Goal: Task Accomplishment & Management: Use online tool/utility

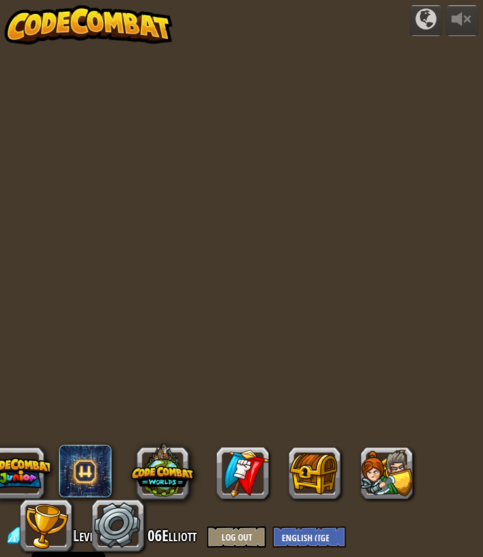
select select "en-[GEOGRAPHIC_DATA]"
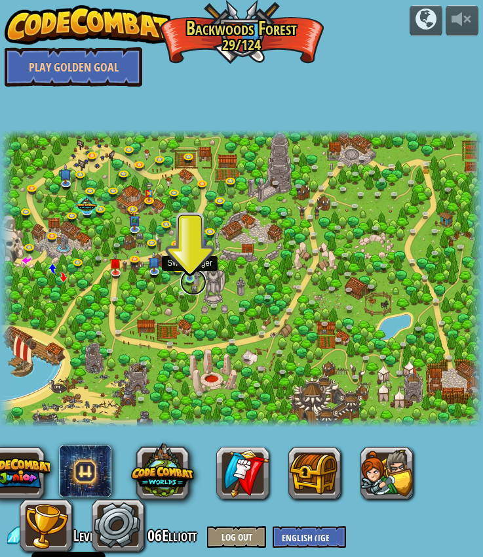
click at [189, 279] on link at bounding box center [193, 282] width 26 height 26
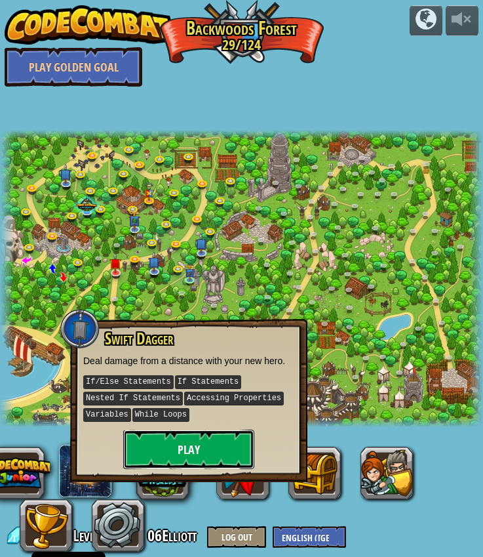
click at [187, 451] on button "Play" at bounding box center [188, 449] width 131 height 39
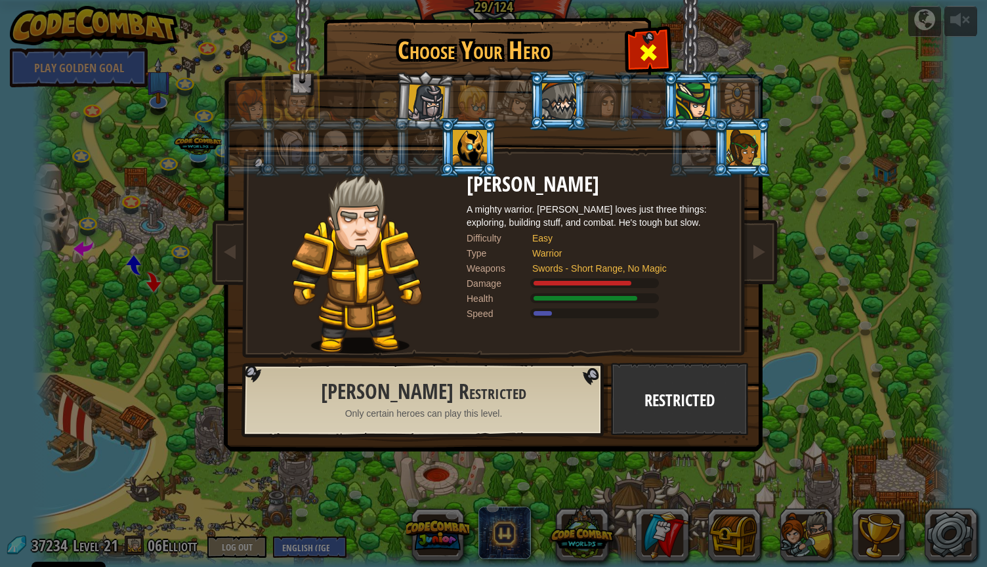
click at [483, 43] on span at bounding box center [648, 52] width 21 height 21
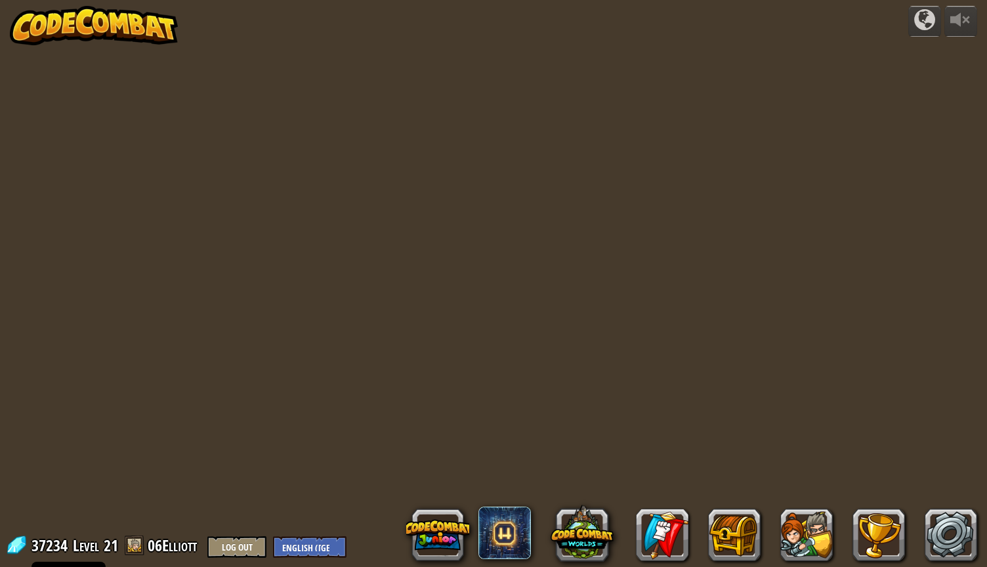
select select "en-[GEOGRAPHIC_DATA]"
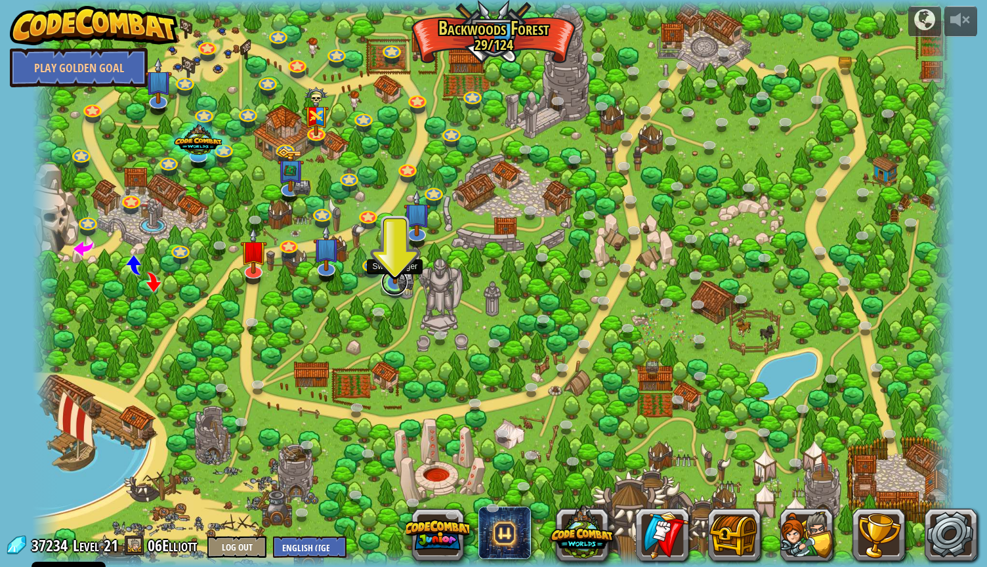
click at [394, 290] on link at bounding box center [394, 282] width 26 height 26
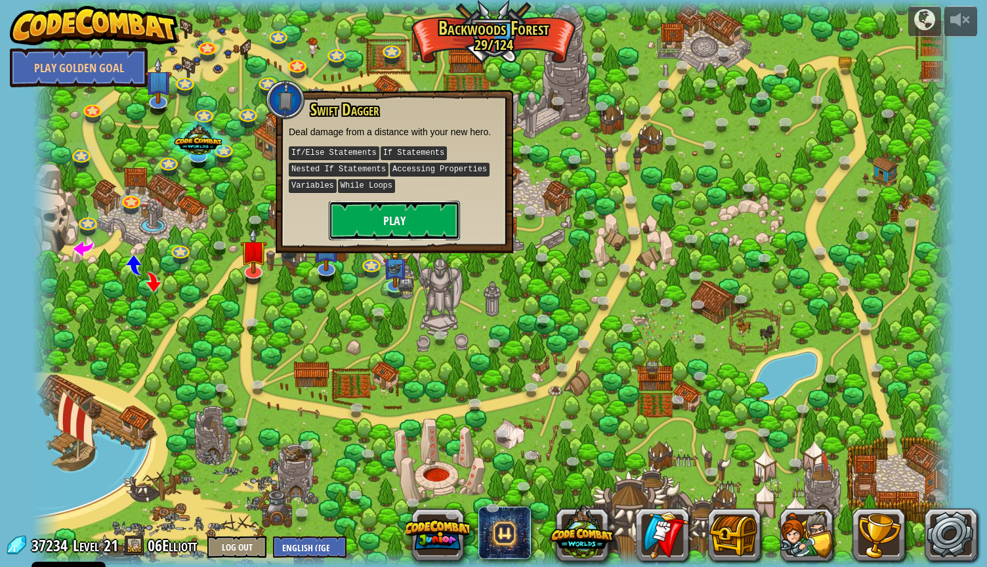
click at [382, 213] on button "Play" at bounding box center [394, 220] width 131 height 39
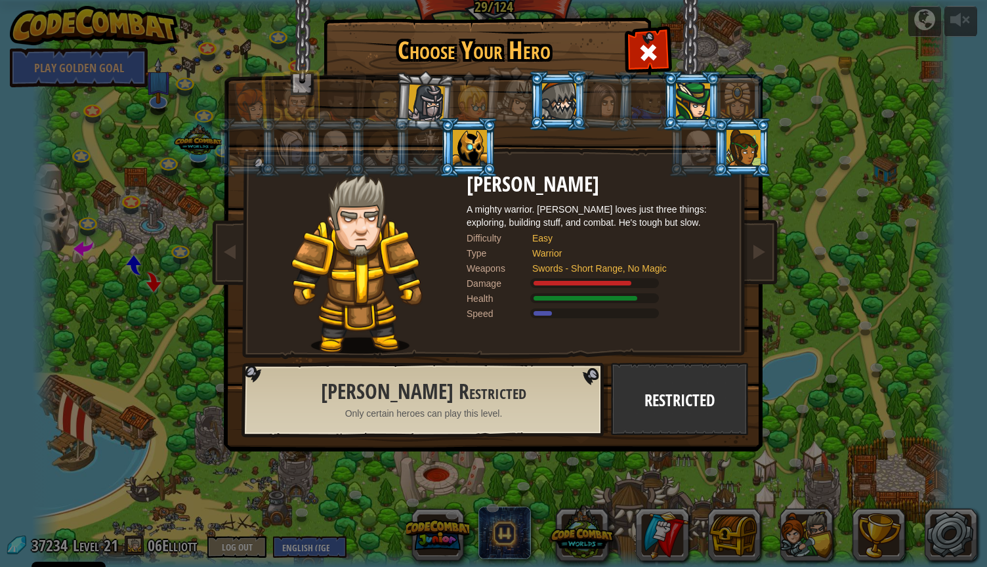
click at [468, 136] on div at bounding box center [470, 147] width 34 height 35
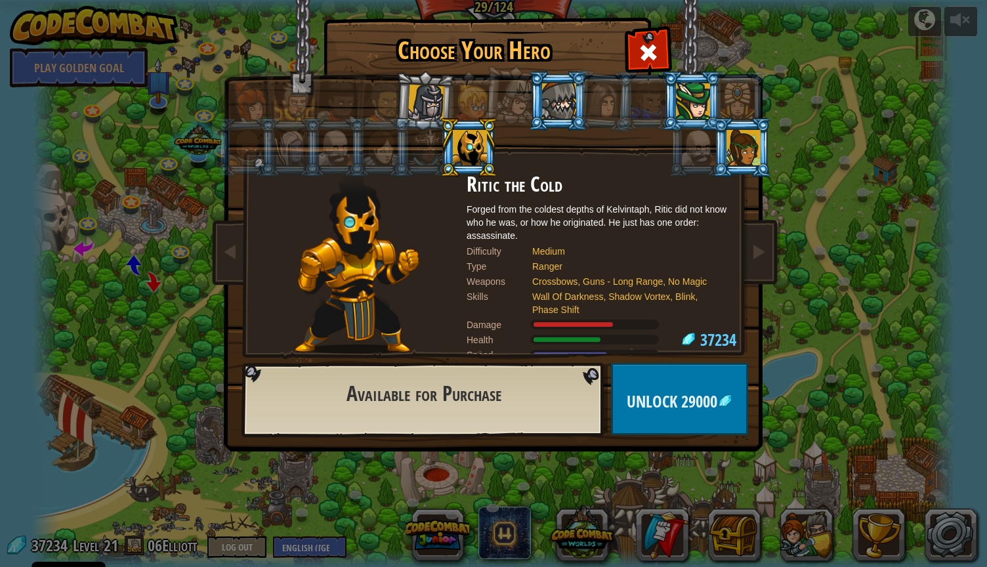
click at [417, 106] on div at bounding box center [425, 103] width 37 height 37
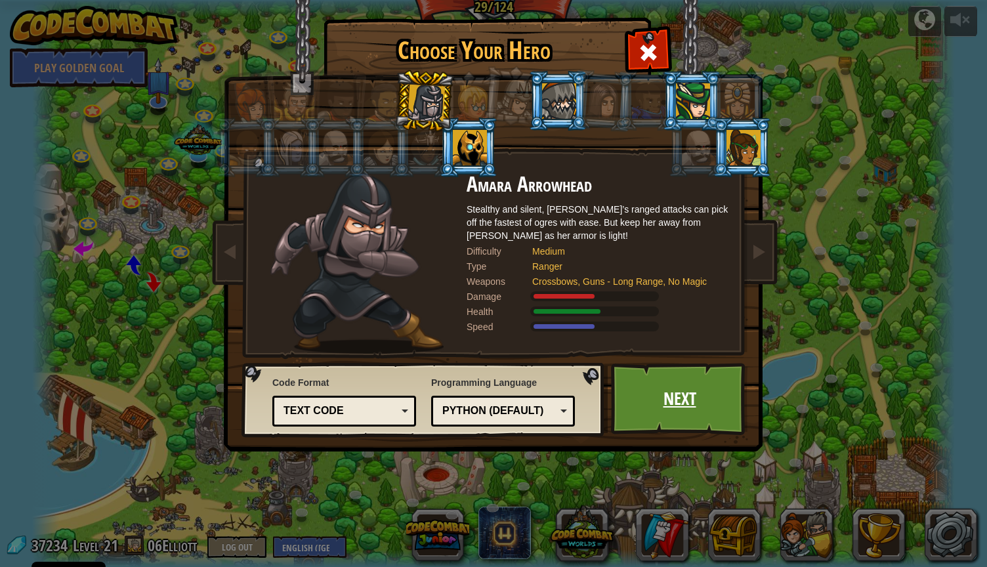
click at [707, 404] on link "Next" at bounding box center [679, 399] width 137 height 72
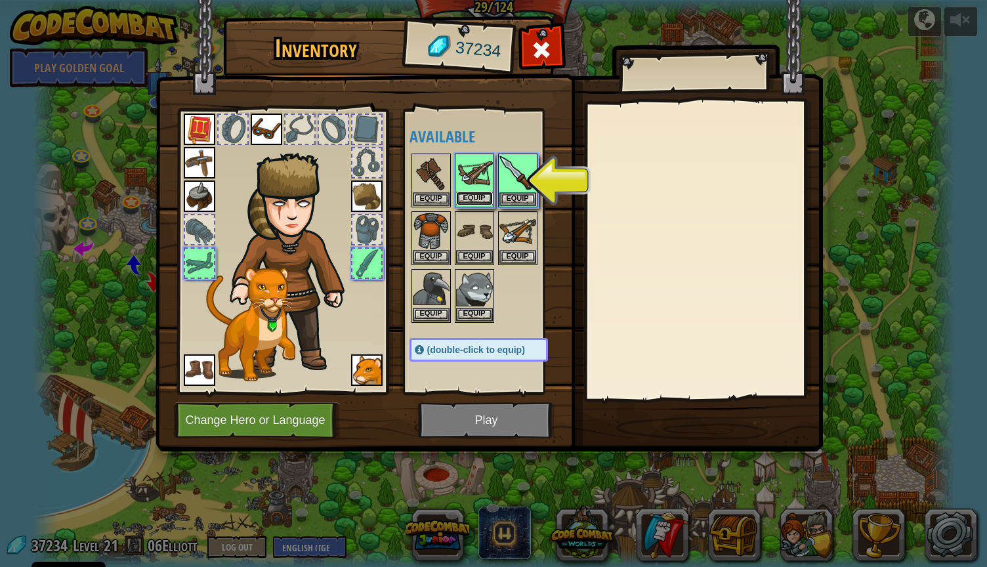
click at [484, 196] on button "Equip" at bounding box center [474, 199] width 37 height 14
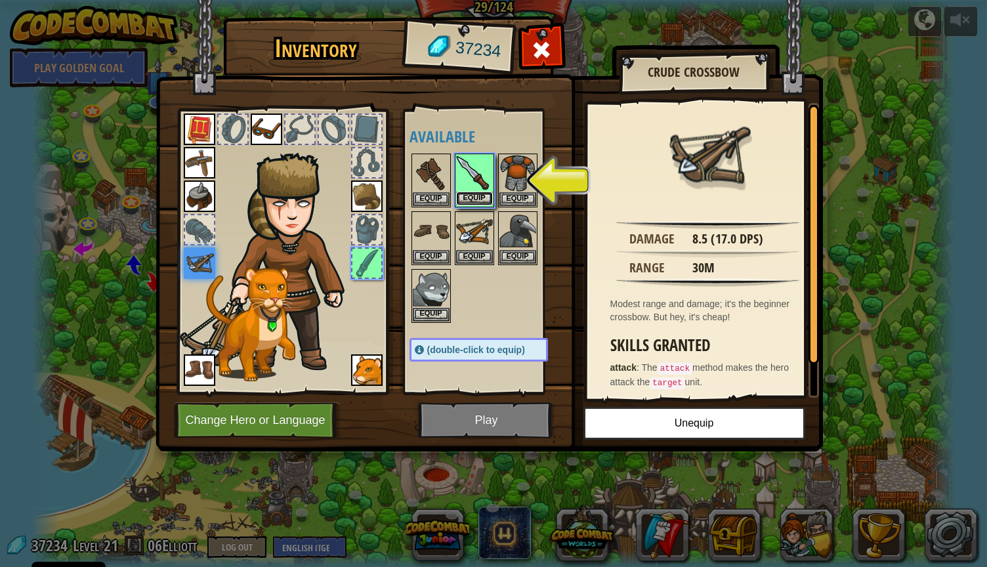
click at [481, 199] on button "Equip" at bounding box center [474, 199] width 37 height 14
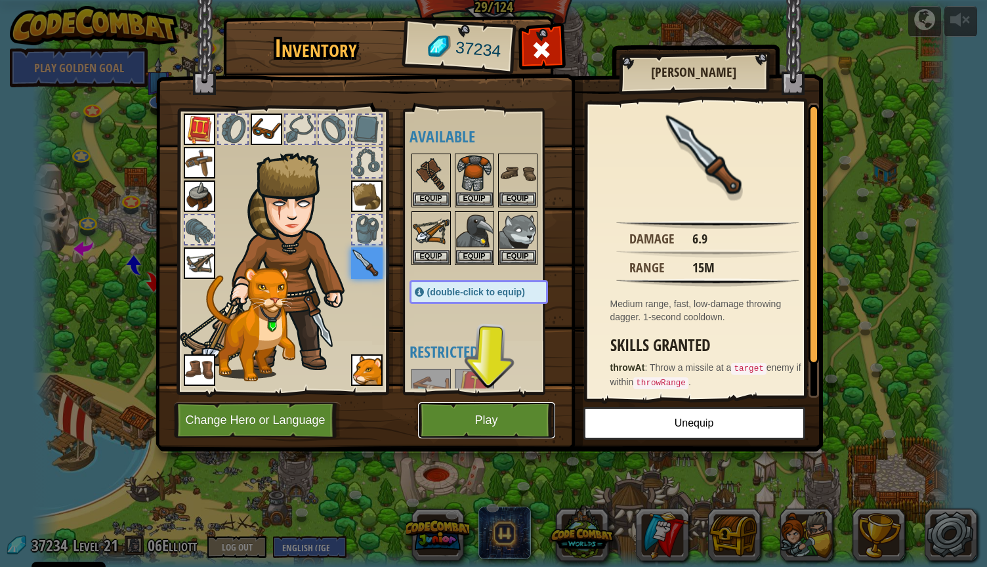
click at [490, 405] on button "Play" at bounding box center [486, 420] width 137 height 36
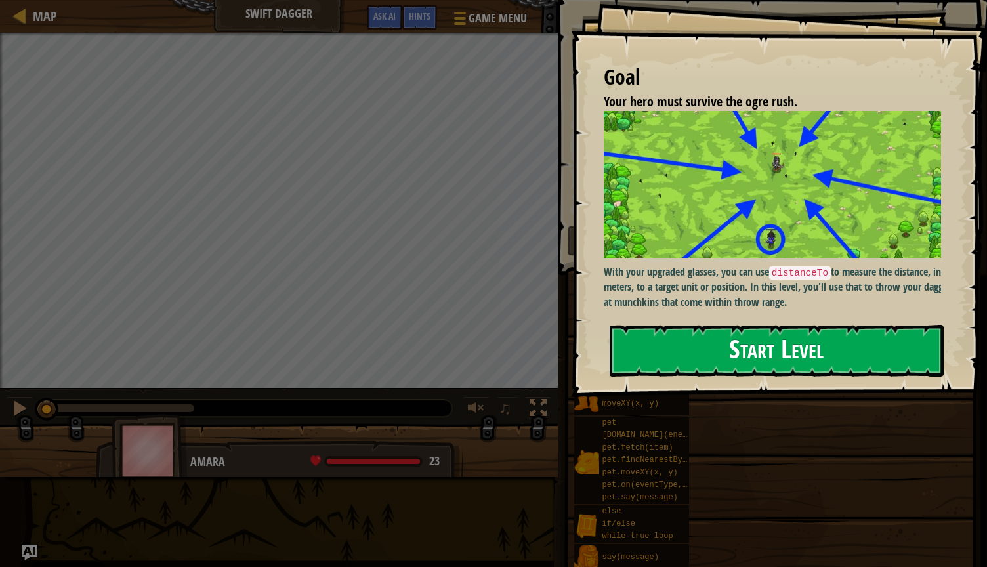
click at [745, 364] on button "Start Level" at bounding box center [776, 351] width 334 height 52
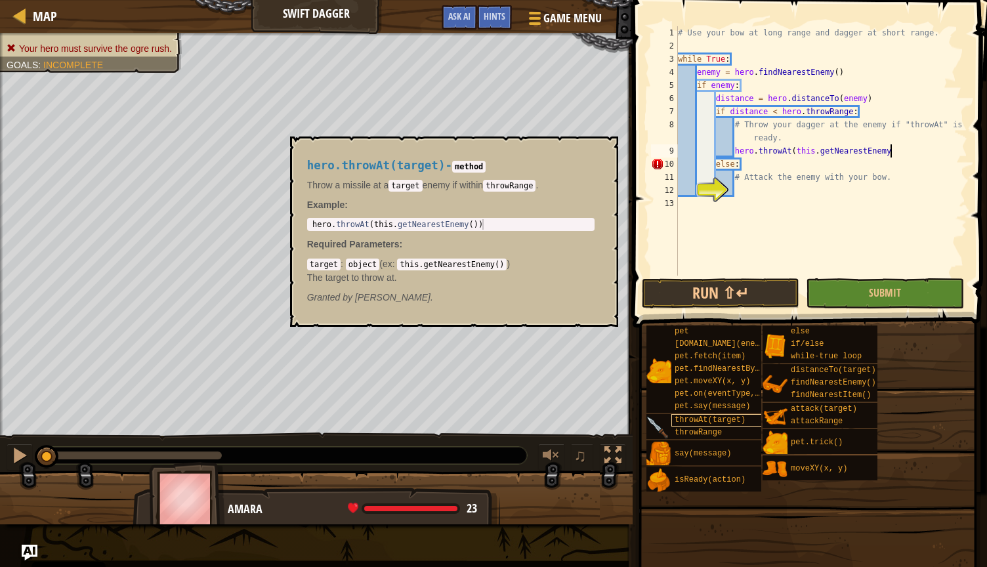
scroll to position [6, 17]
type textarea "hero.throwAt(this.getNearestEnemy())"
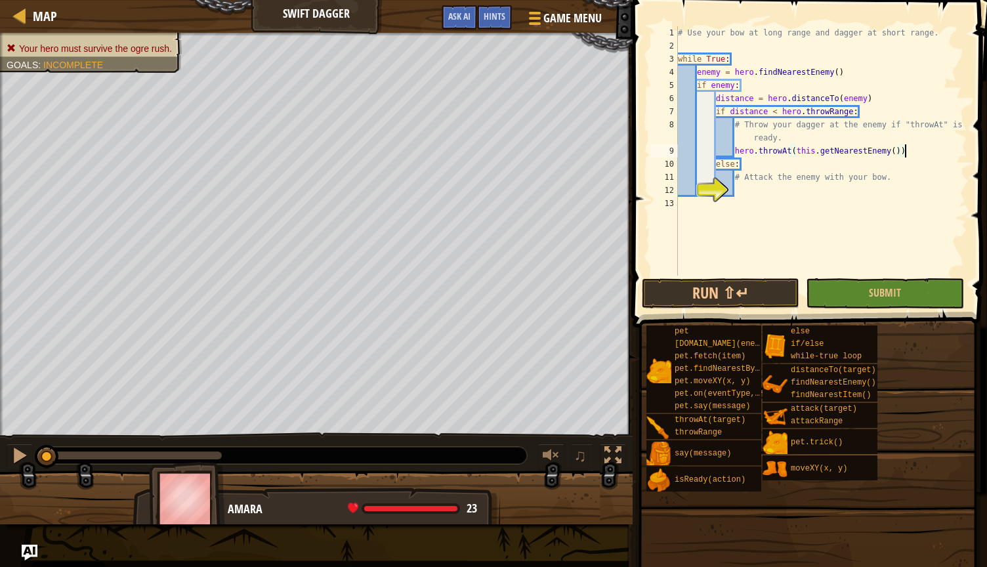
click at [761, 188] on div "# Use your bow at long range and dagger at short range. while True : enemy = he…" at bounding box center [821, 163] width 292 height 275
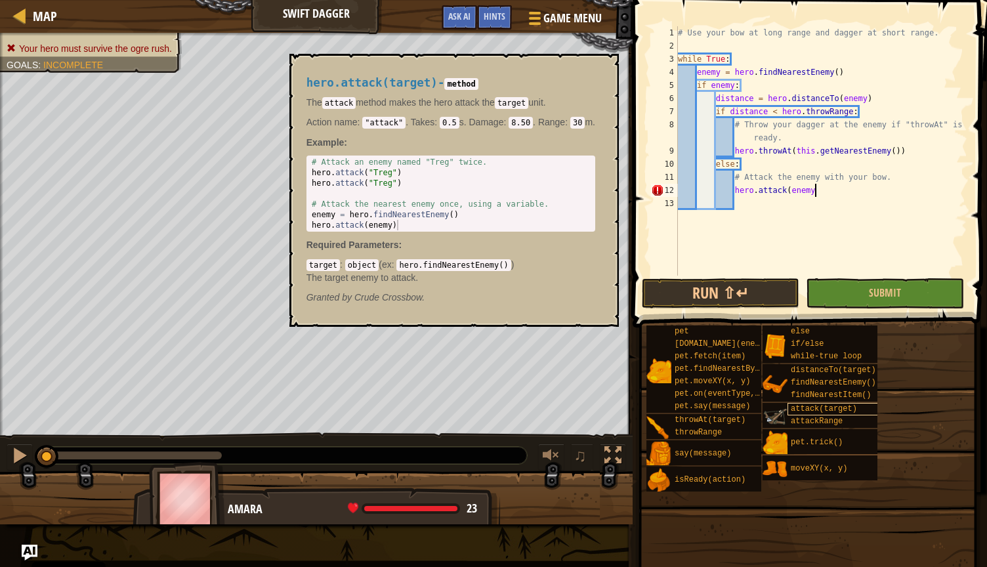
scroll to position [6, 11]
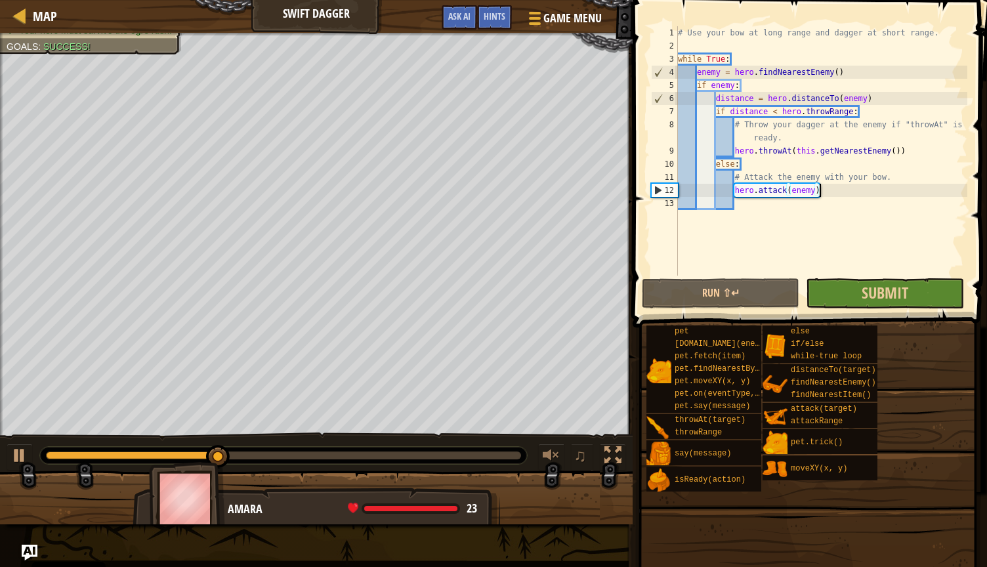
type textarea "hero.attack(enemy)"
click at [808, 302] on button "Submit" at bounding box center [884, 293] width 157 height 30
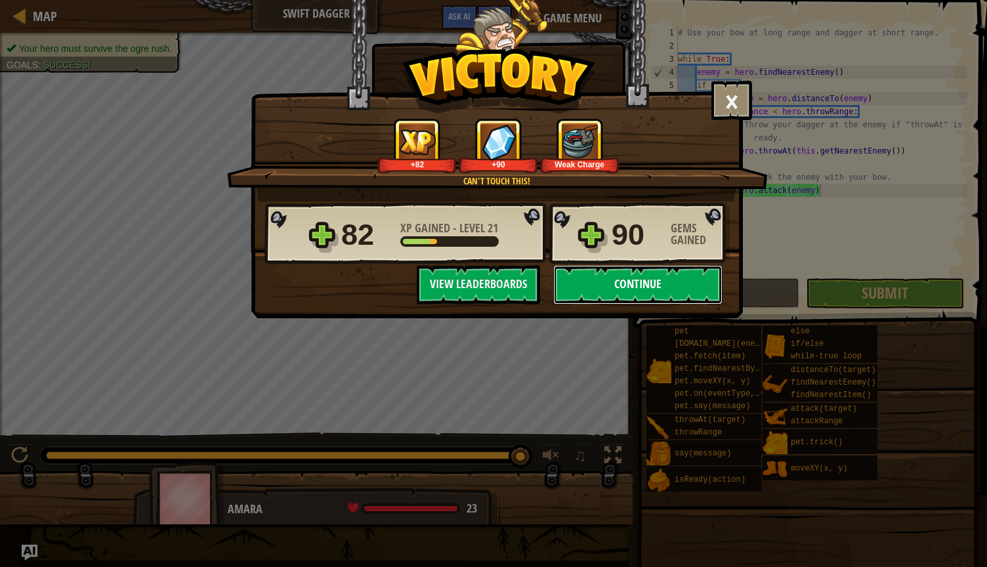
click at [626, 281] on button "Continue" at bounding box center [637, 284] width 169 height 39
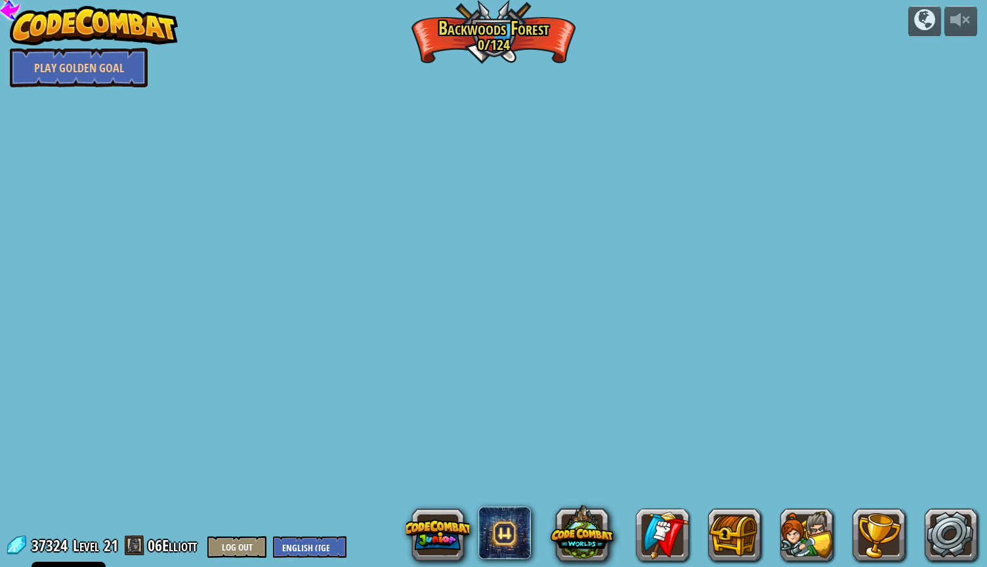
select select "en-[GEOGRAPHIC_DATA]"
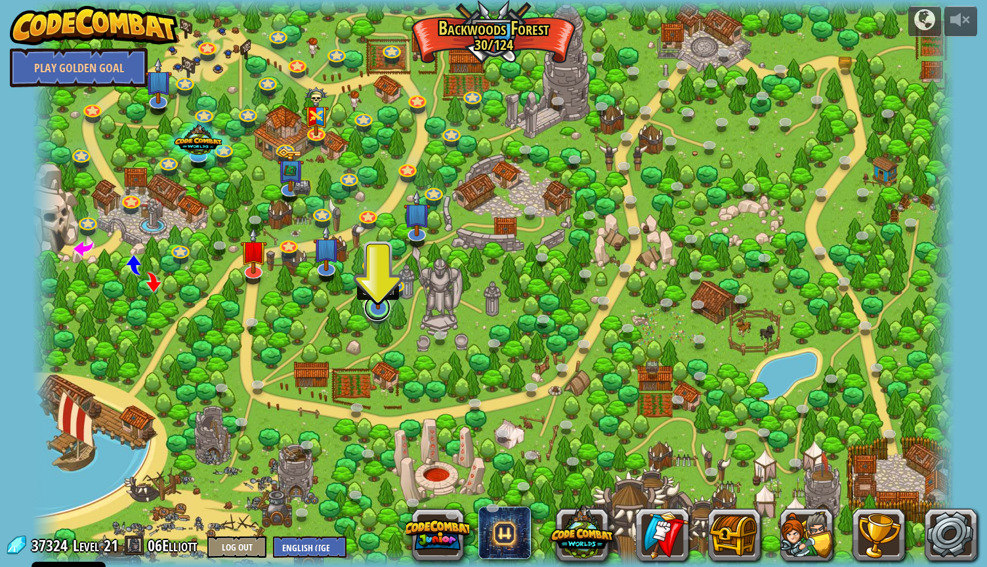
click at [382, 310] on link at bounding box center [377, 308] width 26 height 26
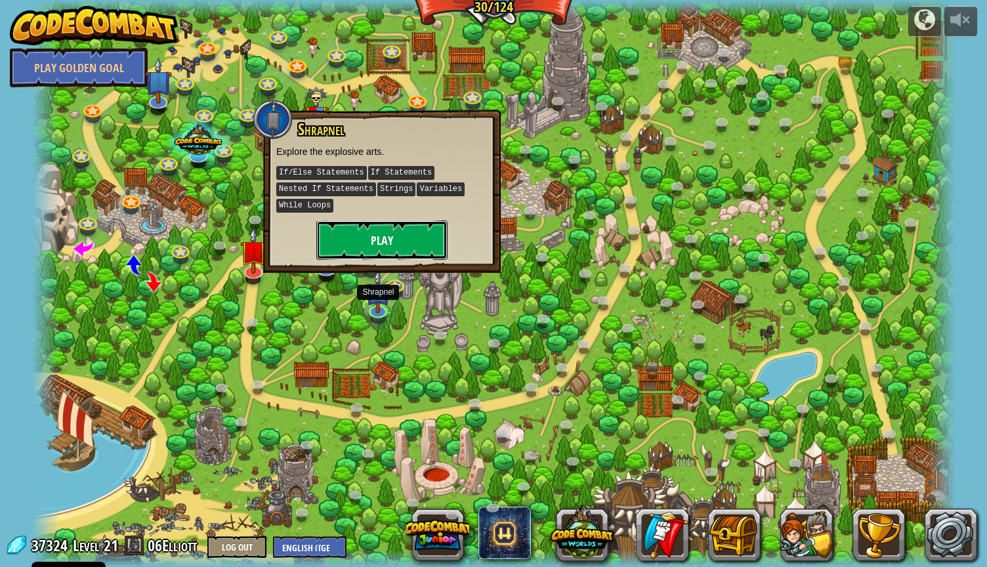
click at [391, 240] on button "Play" at bounding box center [381, 239] width 131 height 39
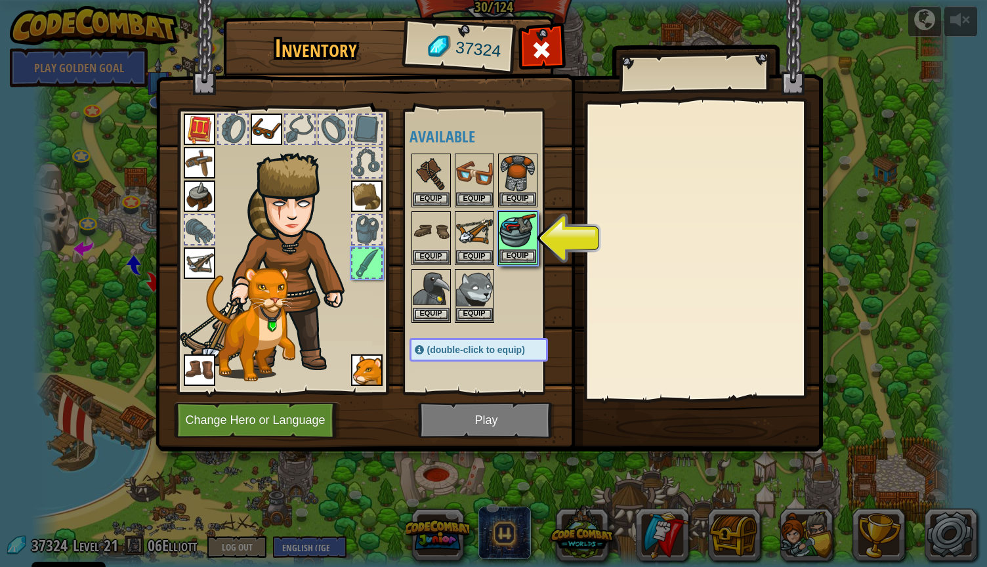
click at [525, 237] on img at bounding box center [517, 231] width 37 height 37
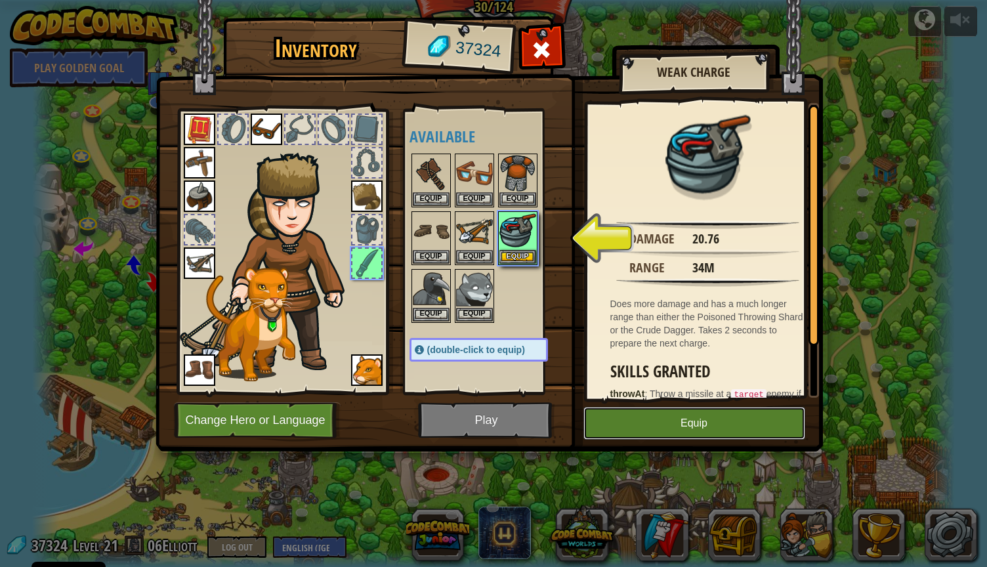
click at [720, 414] on button "Equip" at bounding box center [694, 423] width 222 height 33
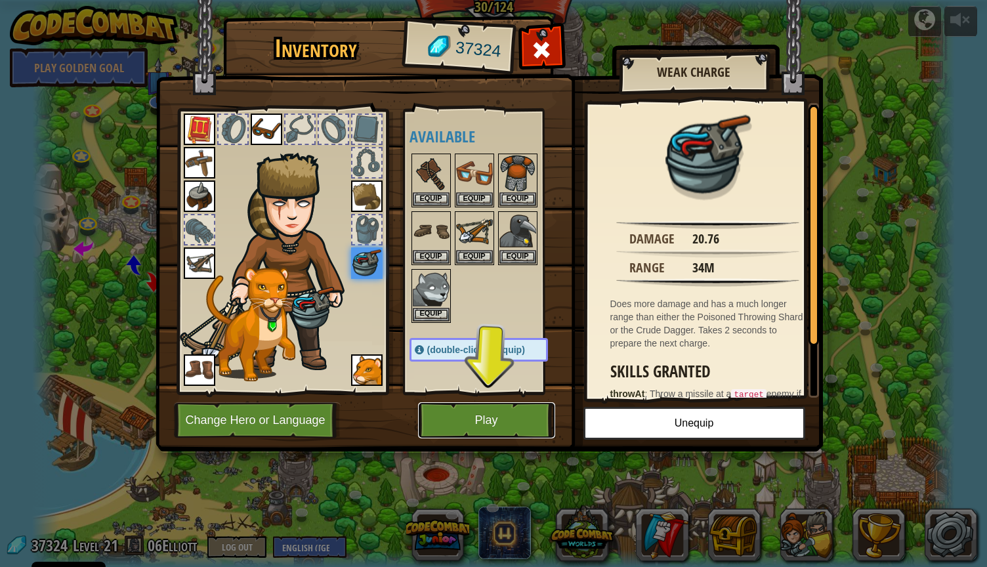
click at [471, 409] on button "Play" at bounding box center [486, 420] width 137 height 36
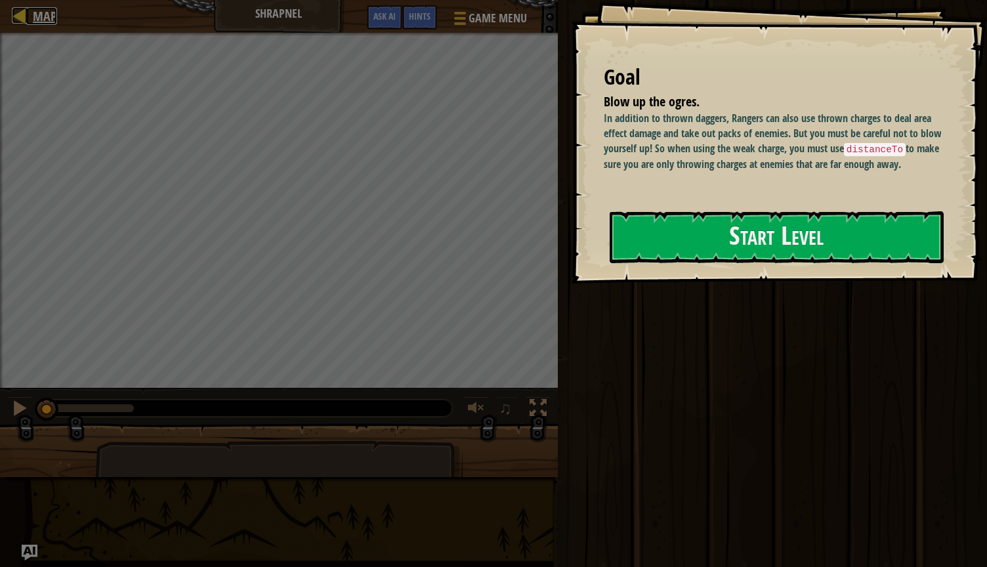
click at [28, 11] on link "Map" at bounding box center [41, 16] width 31 height 18
select select "en-[GEOGRAPHIC_DATA]"
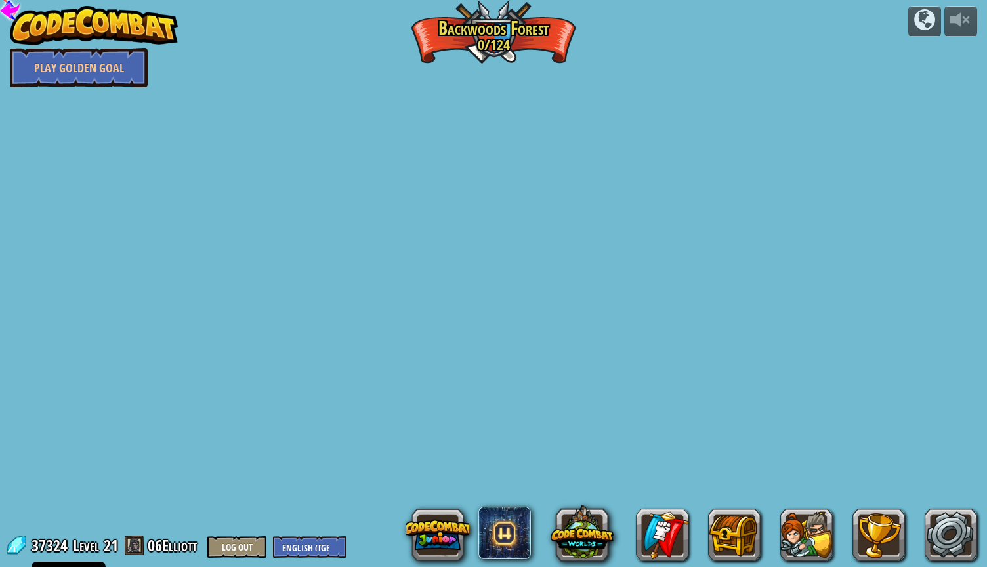
select select "en-[GEOGRAPHIC_DATA]"
